Goal: Task Accomplishment & Management: Manage account settings

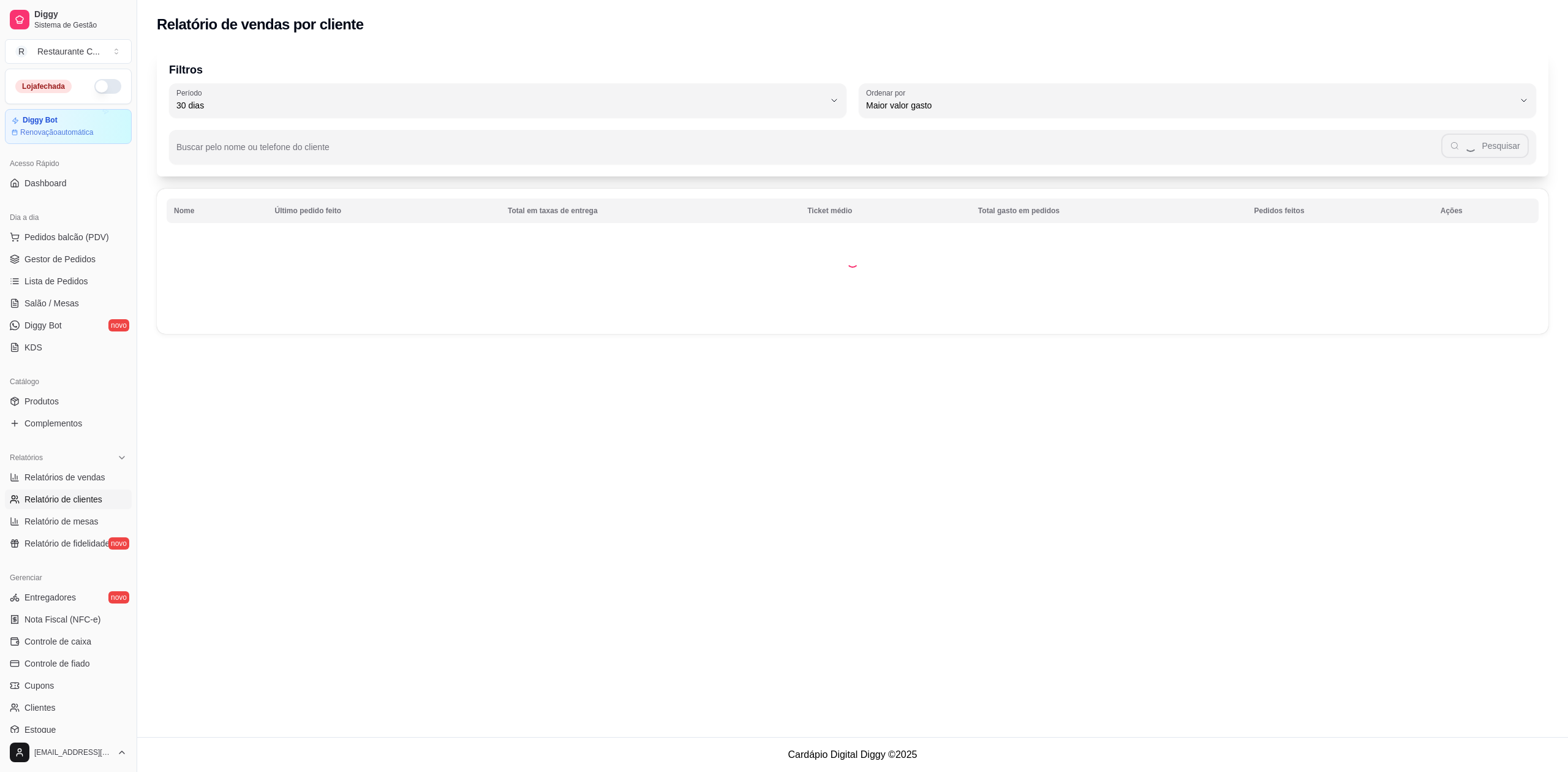
select select "30"
select select "HIGHEST_TOTAL_SPENT_WITH_ORDERS"
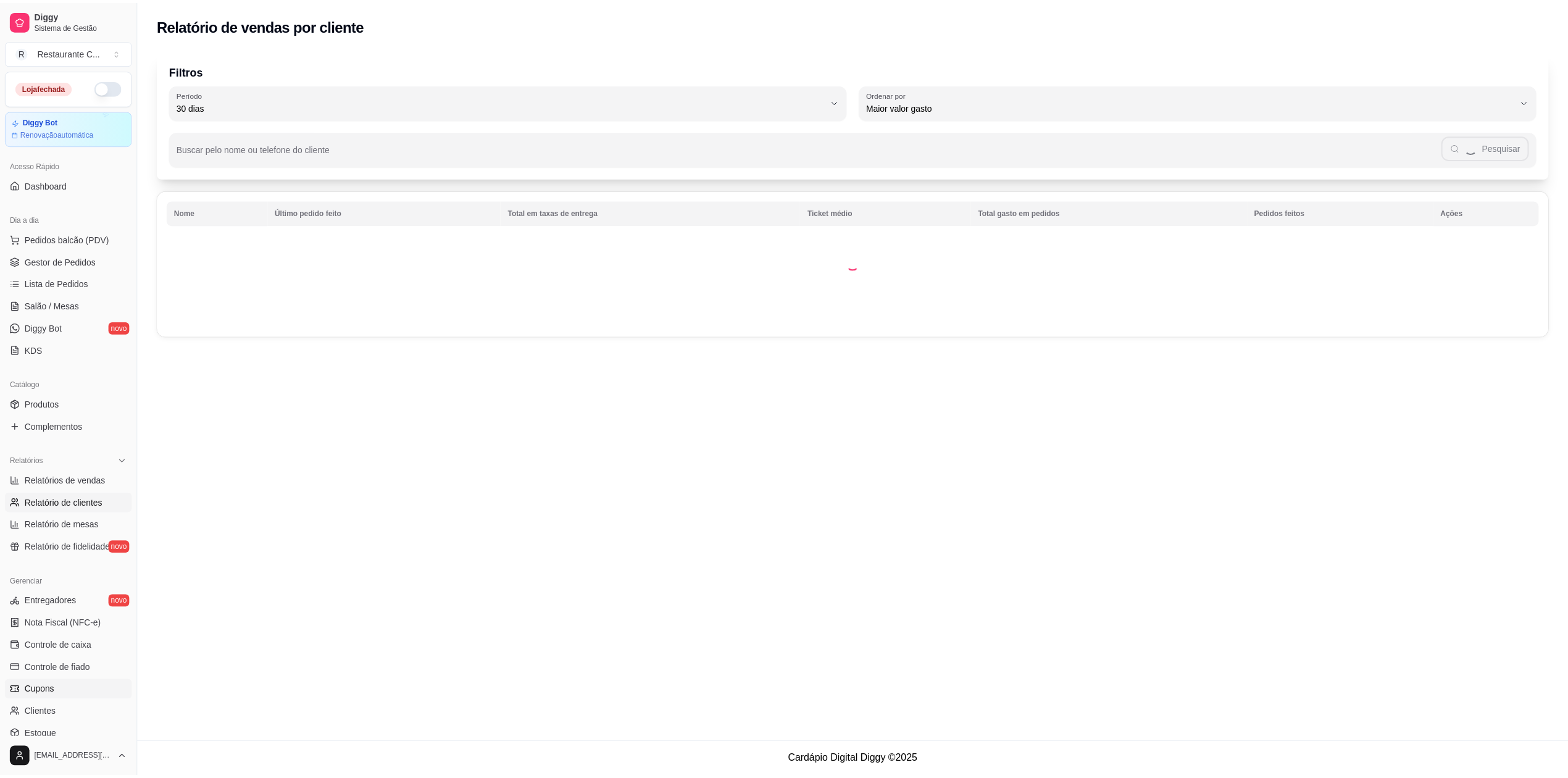
scroll to position [111, 0]
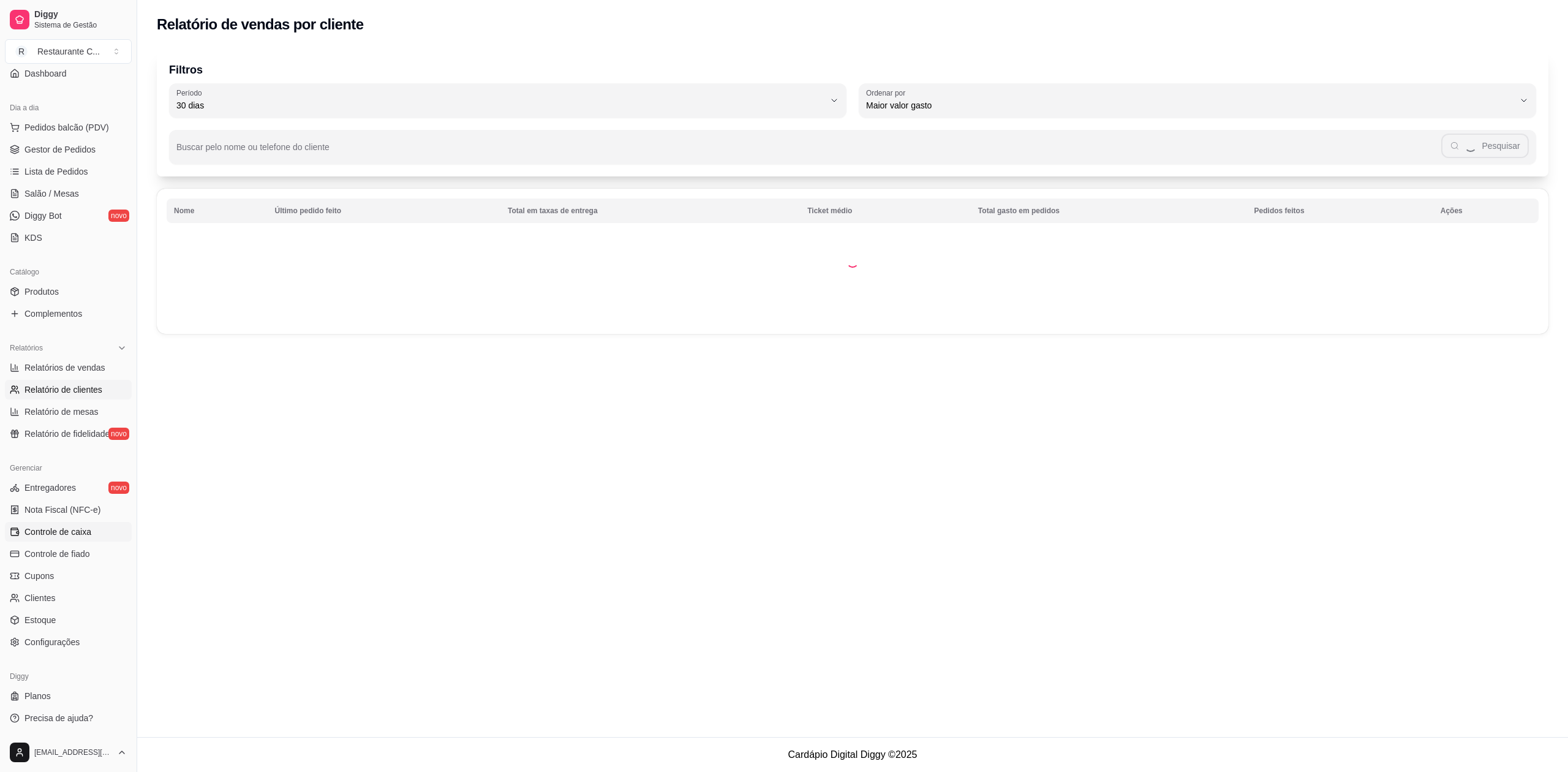
click at [84, 530] on span "Controle de caixa" at bounding box center [58, 531] width 67 height 12
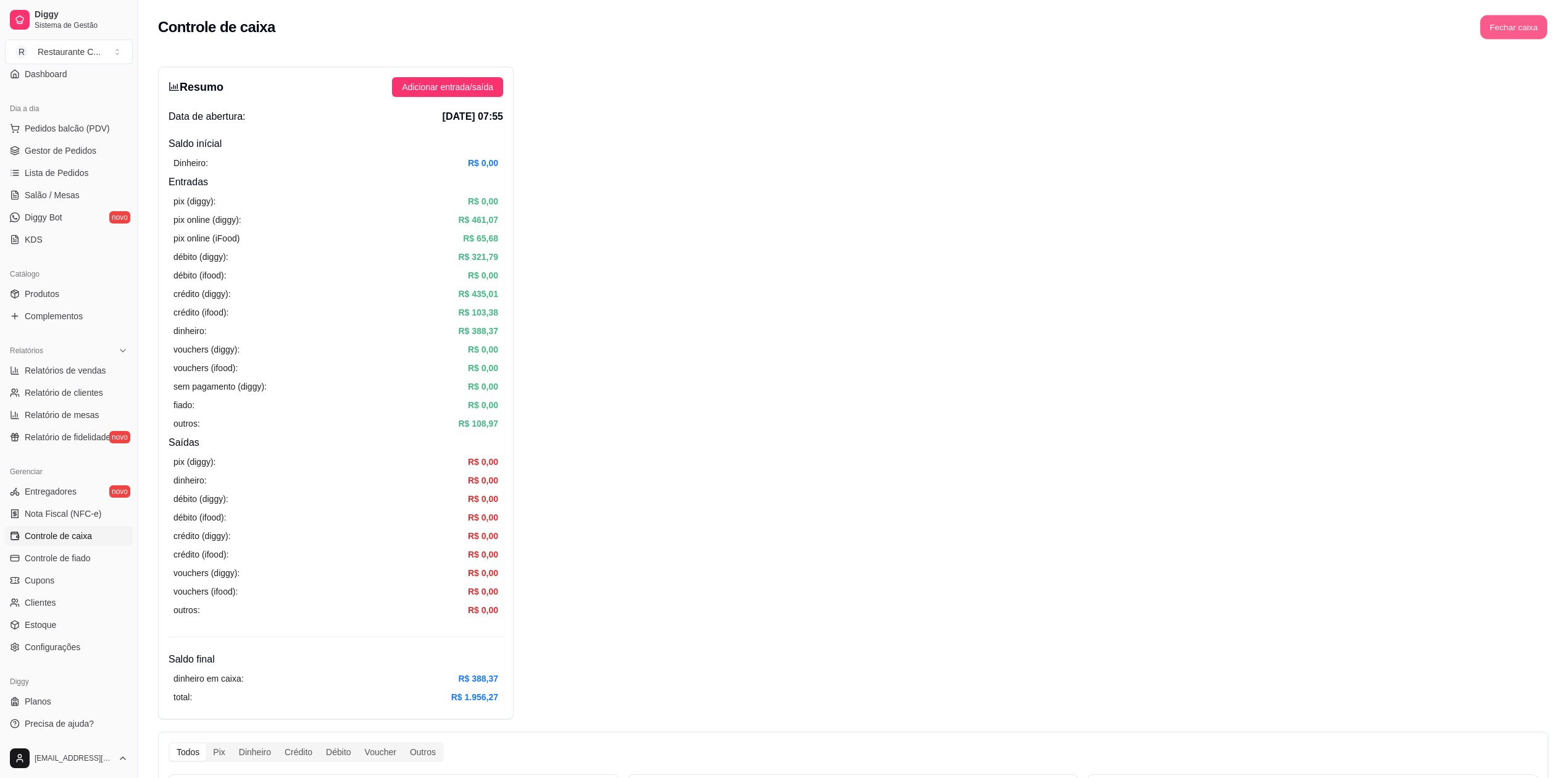
click at [1524, 24] on button "Fechar caixa" at bounding box center [1514, 27] width 68 height 24
click at [1558, 103] on button "Sim" at bounding box center [1549, 110] width 25 height 15
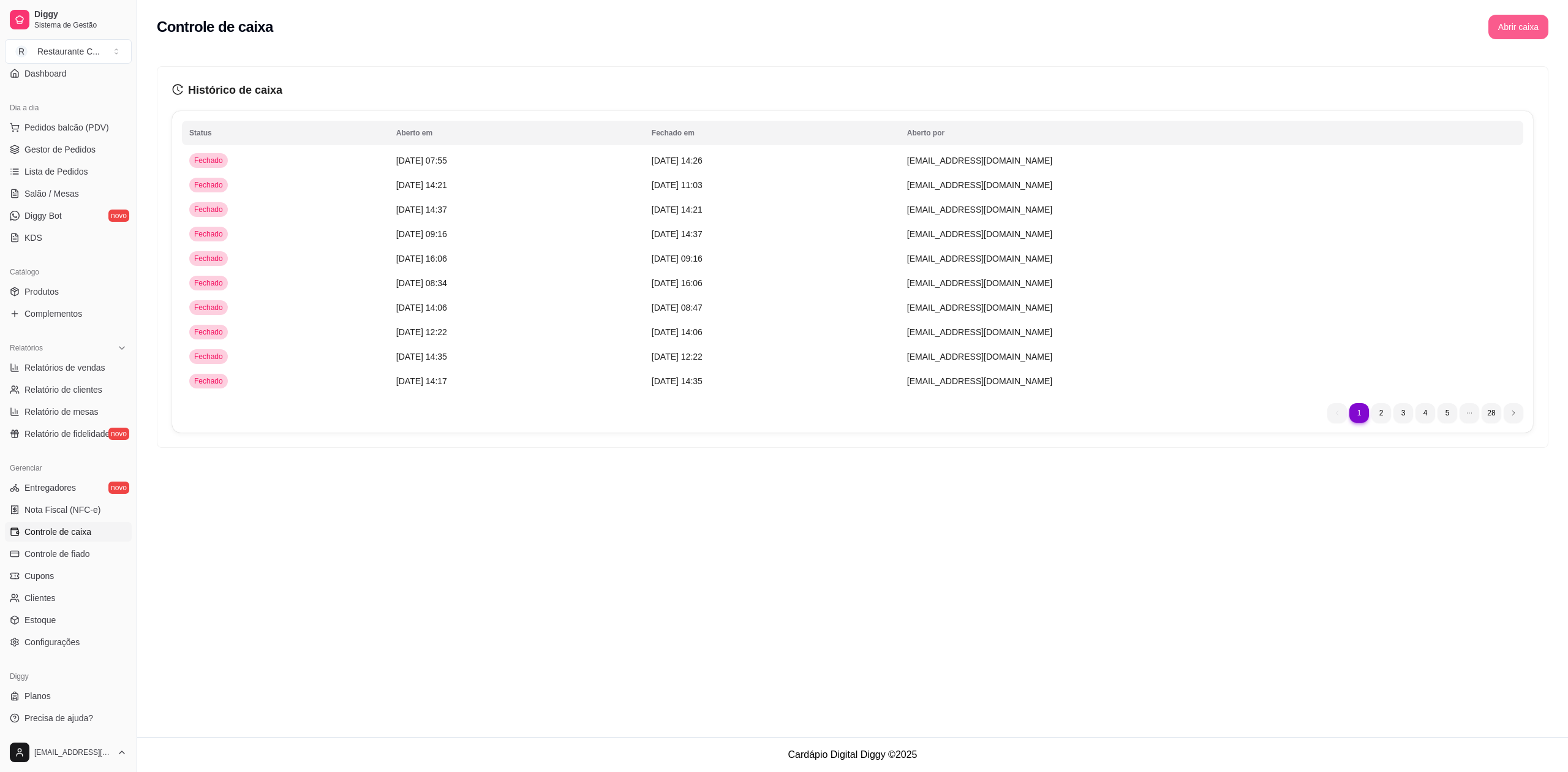
click at [1515, 27] on button "Abrir caixa" at bounding box center [1519, 27] width 60 height 25
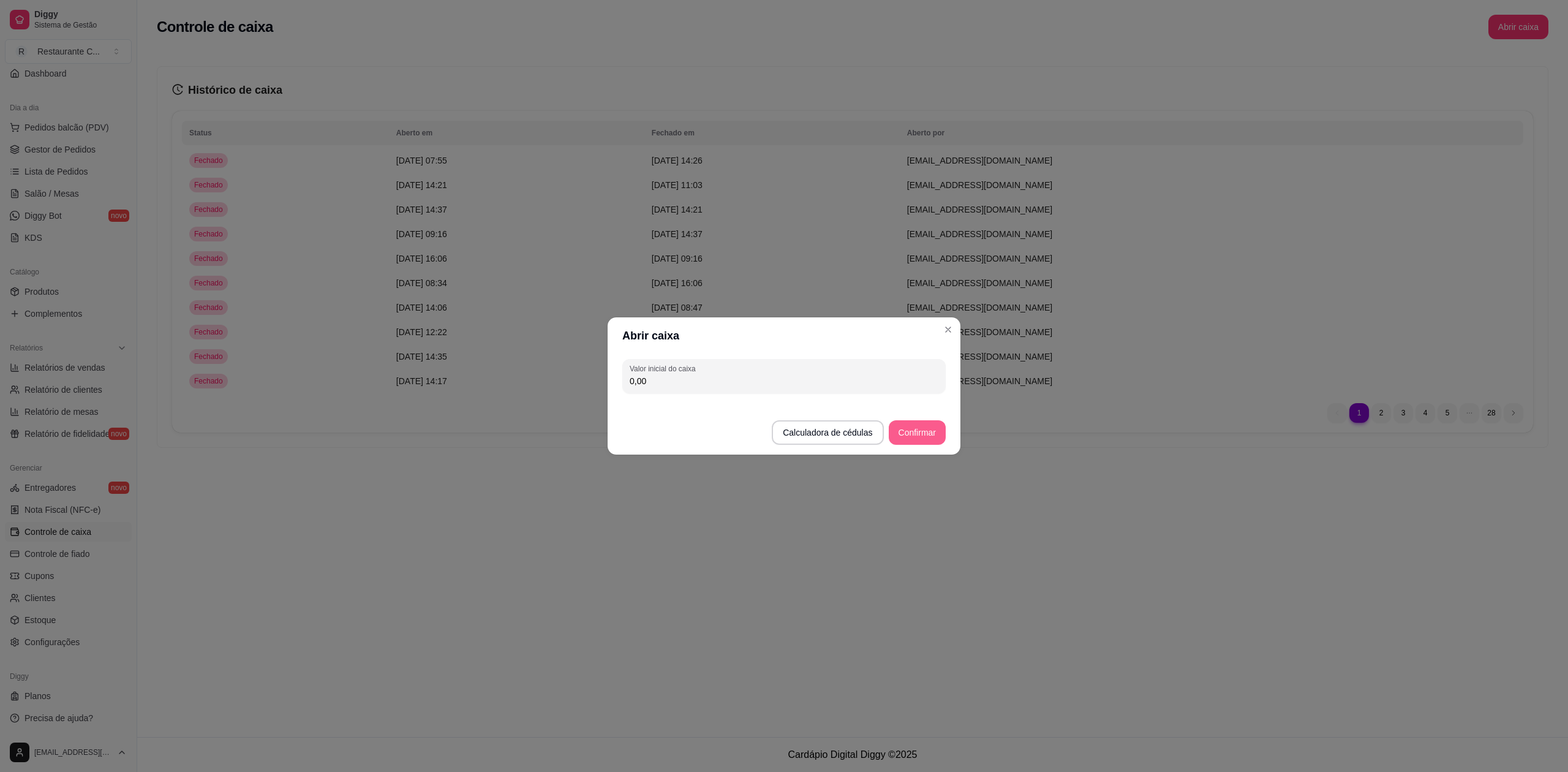
click at [919, 427] on button "Confirmar" at bounding box center [918, 432] width 57 height 25
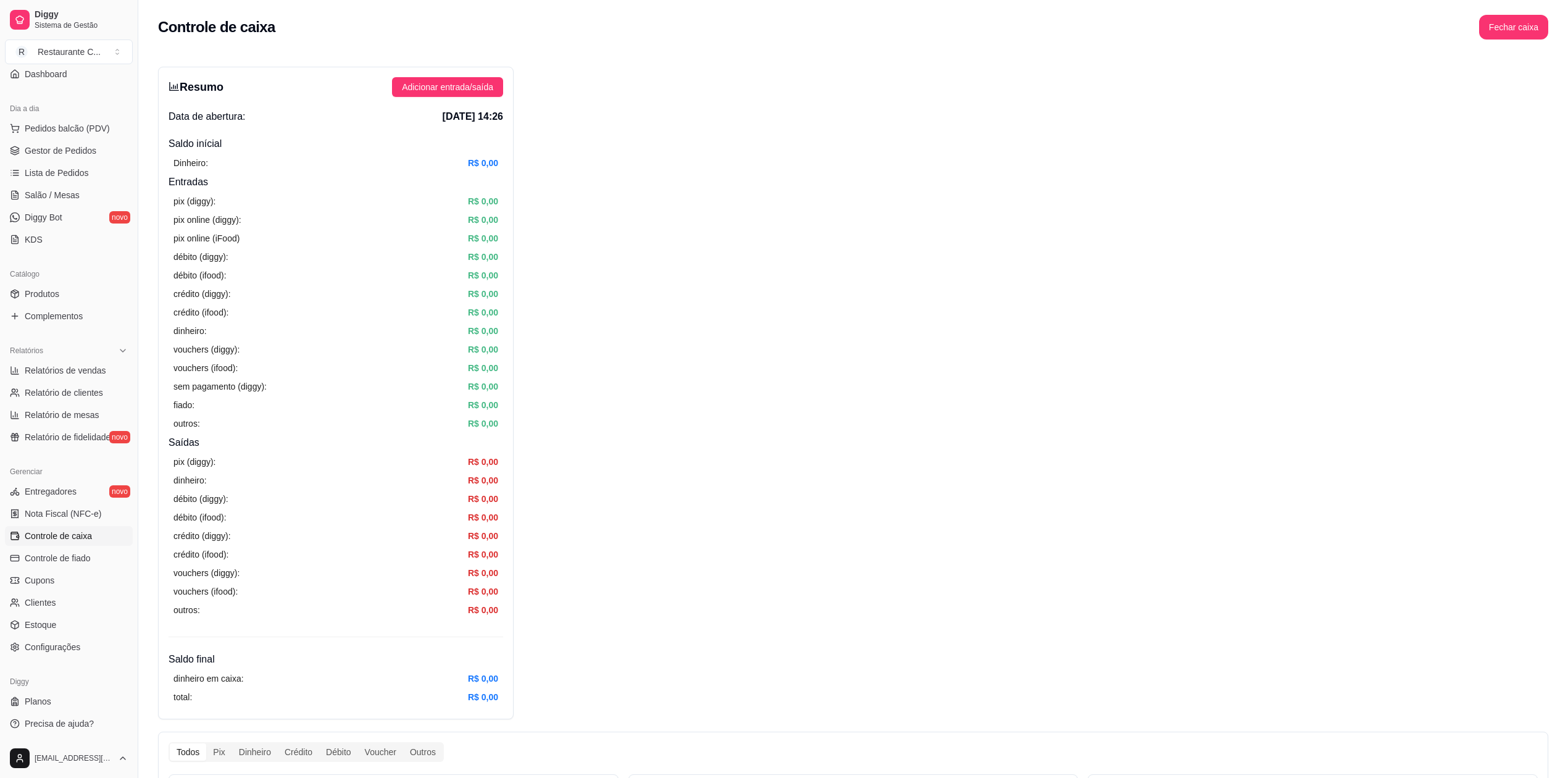
click at [1504, 438] on div "Resumo Adicionar entrada/saída Data de abertura: [DATE] 14:26 Saldo inícial Din…" at bounding box center [853, 730] width 1390 height 1329
click at [1531, 26] on button "Fechar caixa" at bounding box center [1514, 28] width 69 height 25
click at [1149, 238] on div "Resumo Adicionar entrada/saída Data de abertura: [DATE] 14:26 Saldo inícial Din…" at bounding box center [853, 730] width 1390 height 1329
drag, startPoint x: 1095, startPoint y: 242, endPoint x: 882, endPoint y: 247, distance: 213.1
click at [1095, 242] on div "Resumo Adicionar entrada/saída Data de abertura: [DATE] 14:26 Saldo inícial Din…" at bounding box center [853, 730] width 1390 height 1329
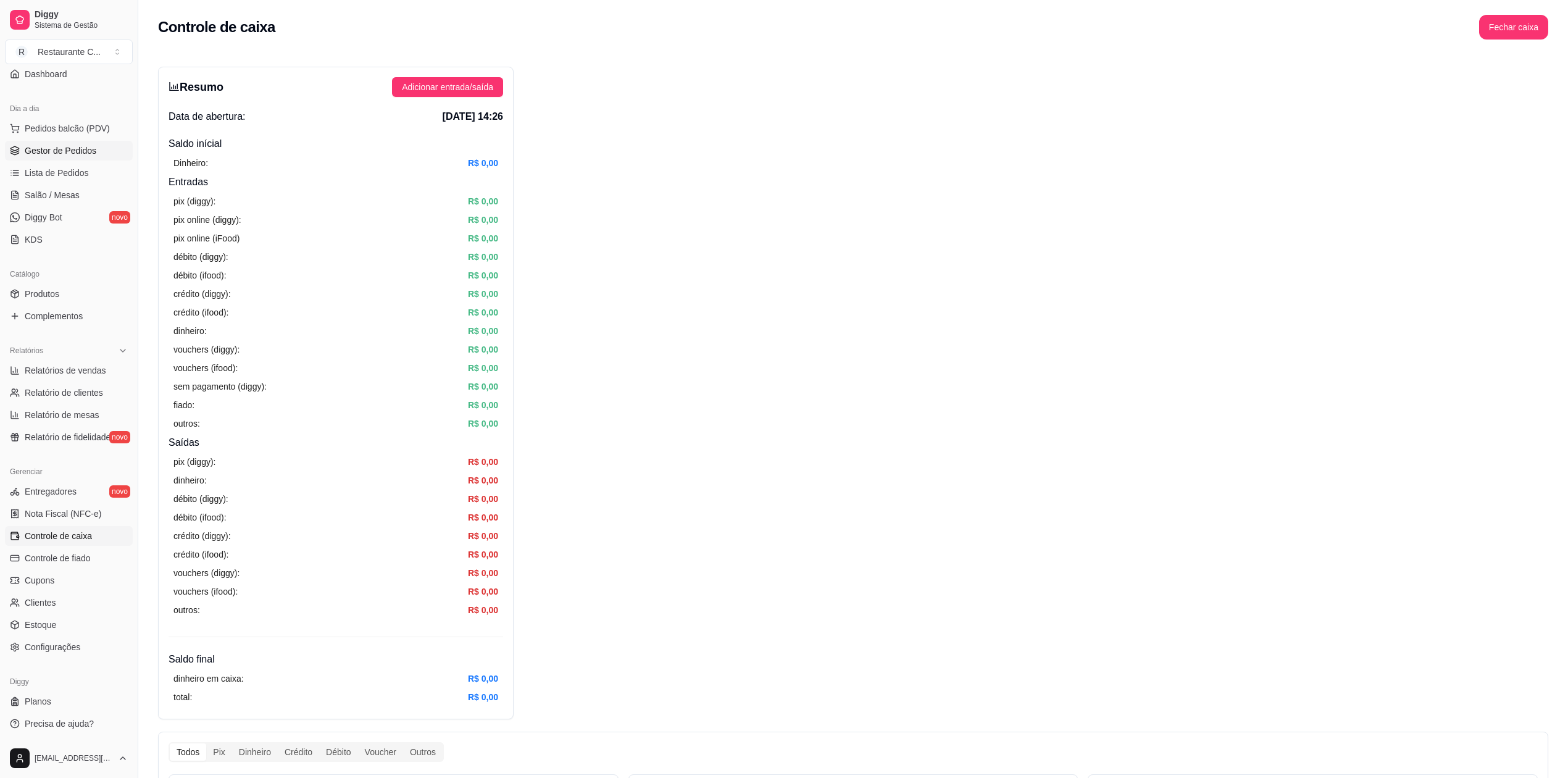
click at [84, 153] on span "Gestor de Pedidos" at bounding box center [60, 150] width 71 height 12
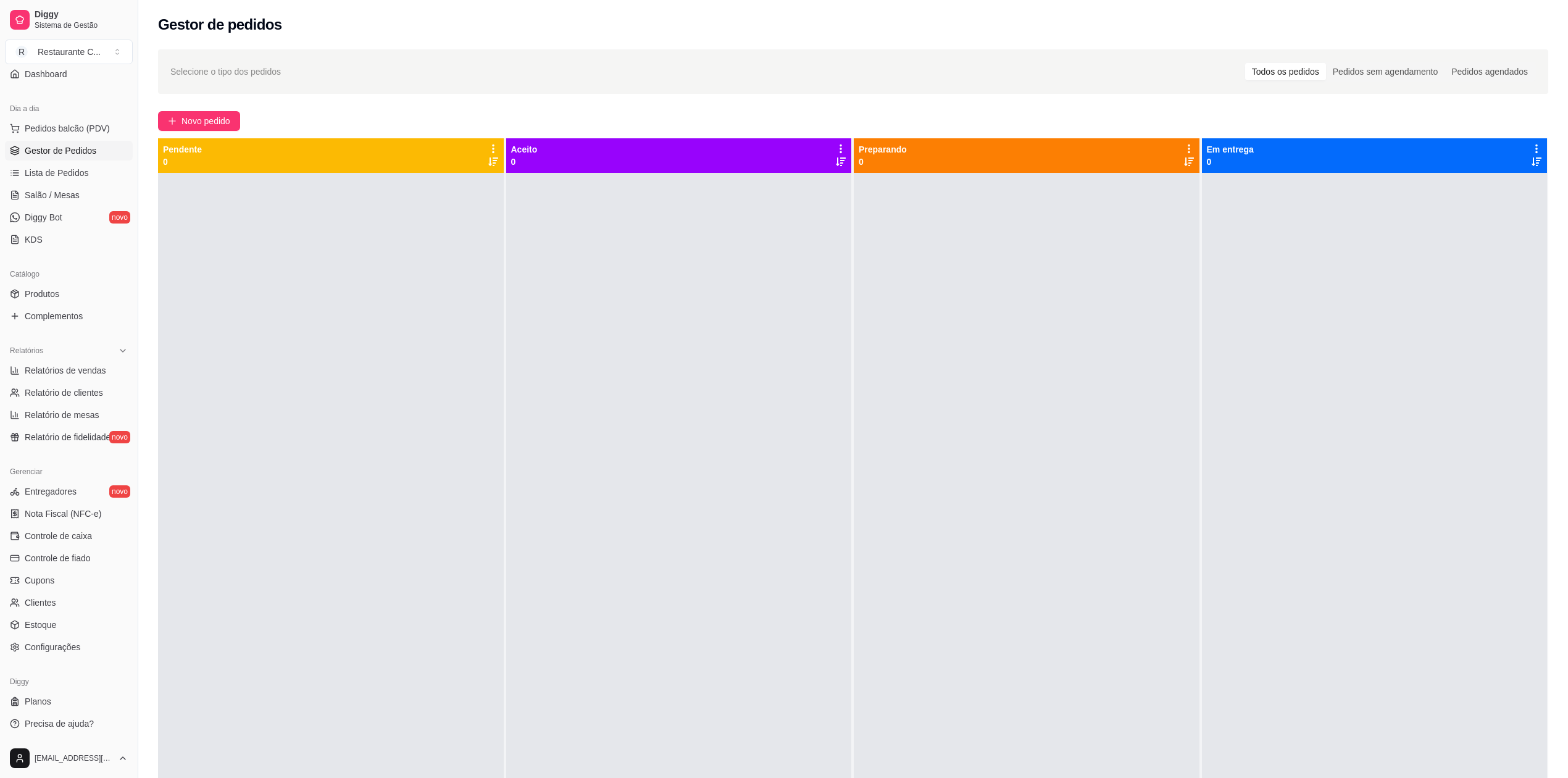
click at [82, 146] on span "Gestor de Pedidos" at bounding box center [60, 150] width 71 height 12
click at [622, 306] on div at bounding box center [678, 562] width 345 height 778
click at [676, 324] on div at bounding box center [678, 562] width 345 height 778
click at [1512, 496] on div at bounding box center [1374, 562] width 345 height 778
